Goal: Answer question/provide support: Share knowledge or assist other users

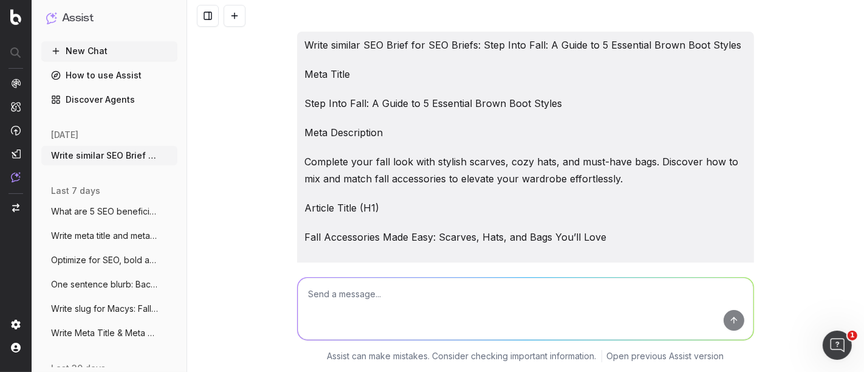
scroll to position [100279, 0]
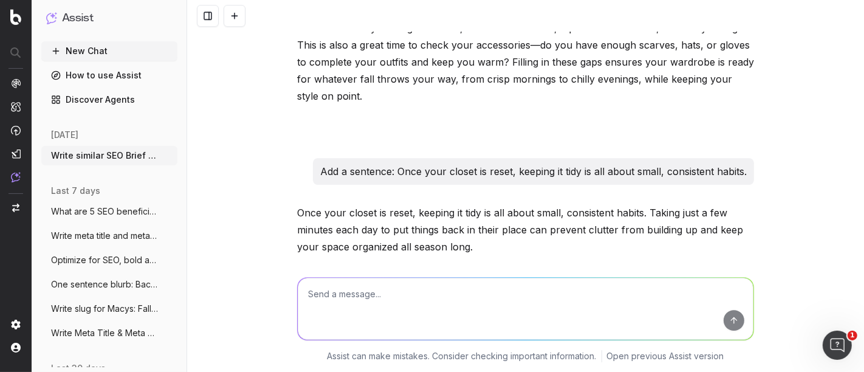
click at [406, 304] on textarea at bounding box center [526, 309] width 456 height 62
paste textarea "Step 3: Refresh your closet space A clean, refreshed closet makes getting dress…"
type textarea "add sentence: Step 3: Refresh your closet space A clean, refreshed closet makes…"
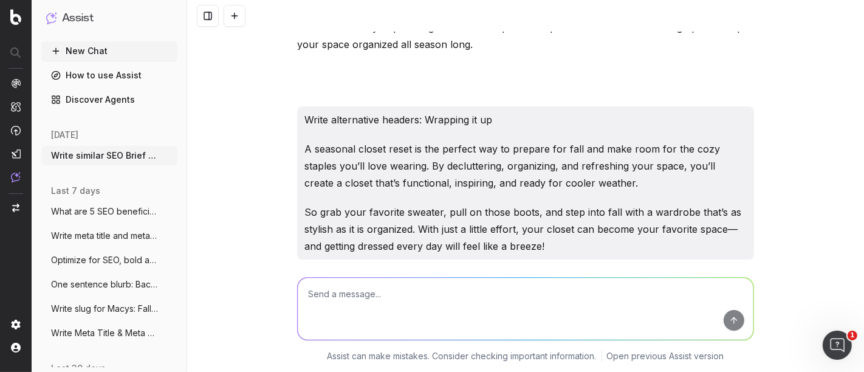
scroll to position [100556, 0]
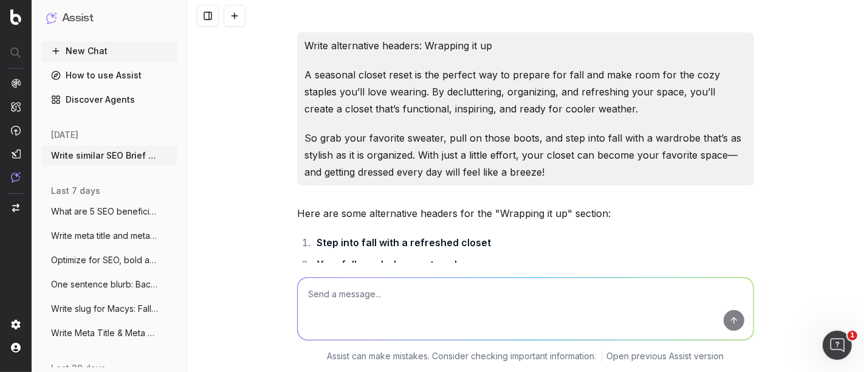
drag, startPoint x: 652, startPoint y: 193, endPoint x: 637, endPoint y: 163, distance: 33.4
copy p "Take the time to wipe down shelves, vacuum the floor, and dust any corners to c…"
drag, startPoint x: 635, startPoint y: 165, endPoint x: 665, endPoint y: 200, distance: 46.6
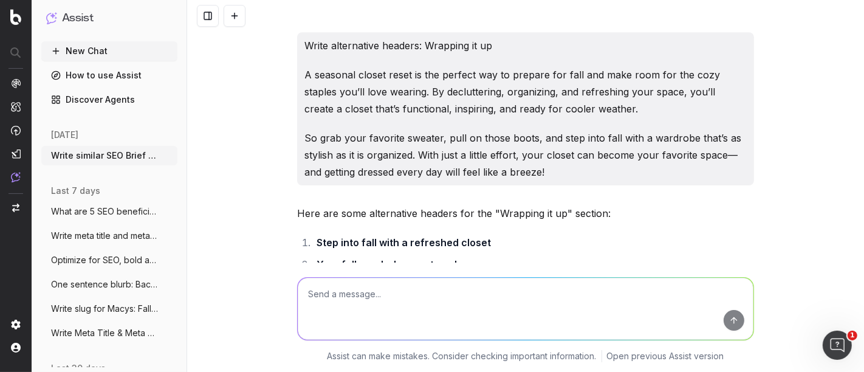
copy p "Take the time to wipe down shelves, vacuum the floor, and dust any corners to c…"
click at [403, 306] on textarea at bounding box center [526, 309] width 456 height 62
type textarea "Write pro tip one sentence about the denim guide"
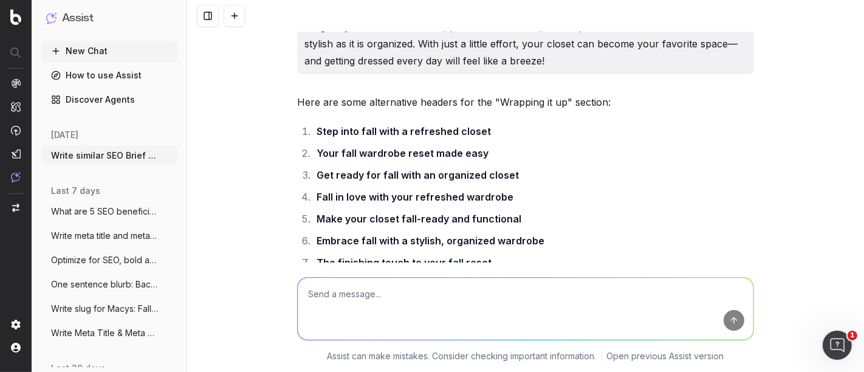
scroll to position [100686, 0]
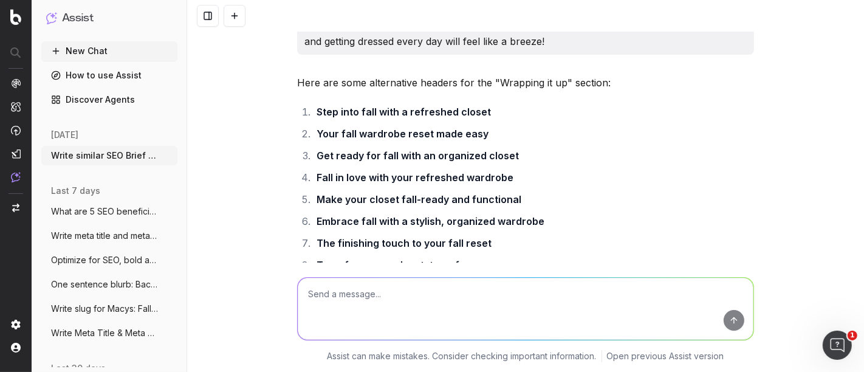
drag, startPoint x: 502, startPoint y: 200, endPoint x: 329, endPoint y: 185, distance: 173.9
drag, startPoint x: 439, startPoint y: 201, endPoint x: 286, endPoint y: 175, distance: 154.7
click at [286, 175] on div "Write similar SEO Brief for SEO Briefs: Step Into Fall: A Guide to 5 Essential …" at bounding box center [525, 186] width 677 height 372
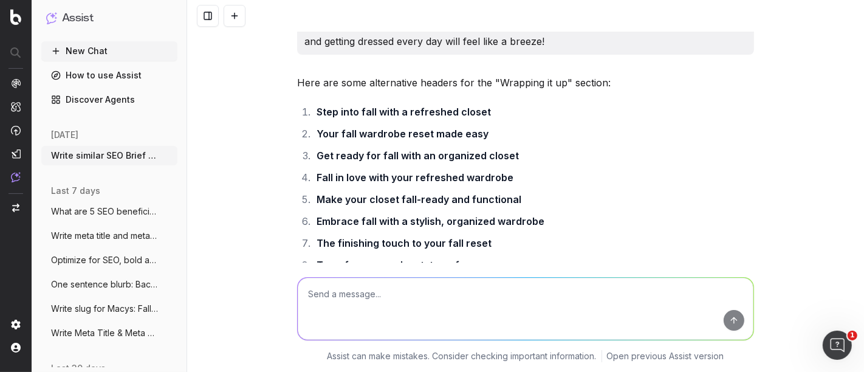
copy p "Pro Tip: Invest in dark-wash denim for fall—it’s versatile, easy to dress up or…"
click at [359, 302] on textarea at bounding box center [526, 309] width 456 height 62
drag, startPoint x: 498, startPoint y: 209, endPoint x: 287, endPoint y: 191, distance: 212.2
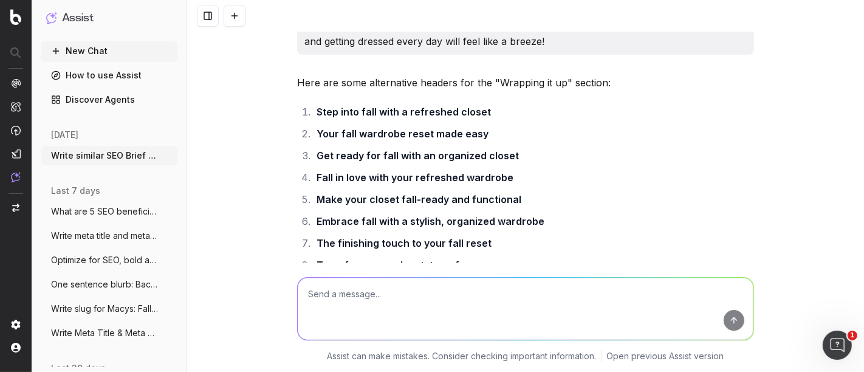
copy p "Pro Tip: Invest in dark-wash denim for fall—it’s versatile, easy to dress up or…"
click at [359, 308] on textarea at bounding box center [526, 309] width 456 height 62
paste textarea "Pro Tip: Find the perfect denim for fall—it’s versatile, easy to dress up or do…"
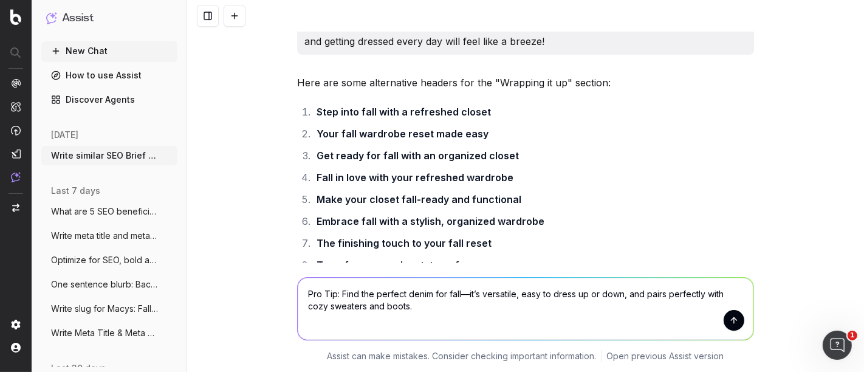
click at [302, 290] on textarea "Pro Tip: Find the perfect denim for fall—it’s versatile, easy to dress up or do…" at bounding box center [526, 309] width 456 height 62
type textarea "Add internal link to denim guide: Pro Tip: Find the perfect denim for fall—it’s…"
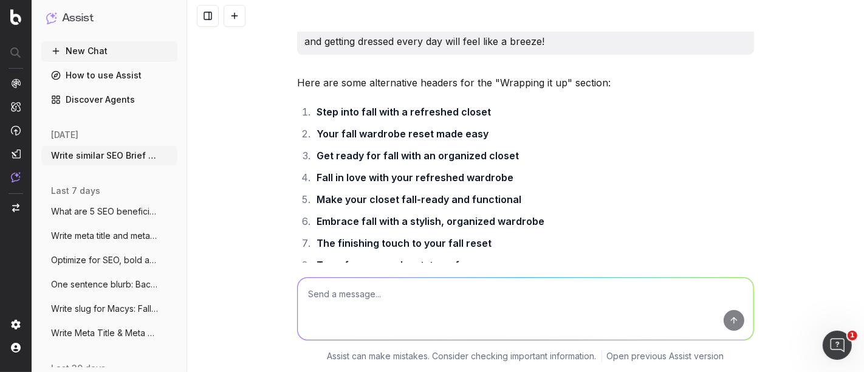
scroll to position [100840, 0]
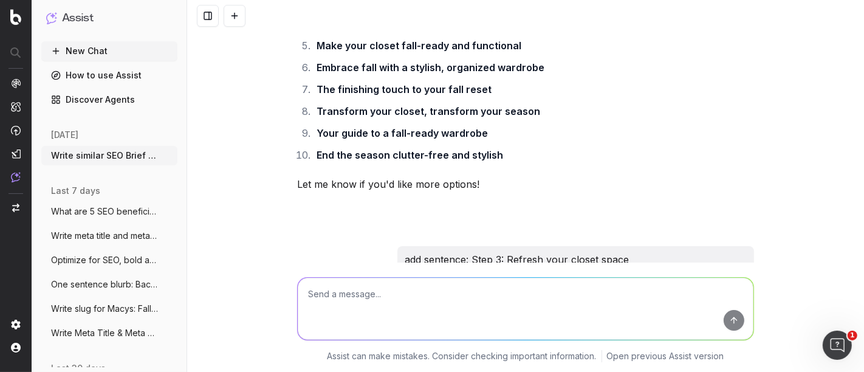
drag, startPoint x: 445, startPoint y: 197, endPoint x: 292, endPoint y: 178, distance: 153.7
copy p "Pro Tip: Find the perfect denim for fall —it’s versatile, easy to dress up or d…"
